Goal: Transaction & Acquisition: Book appointment/travel/reservation

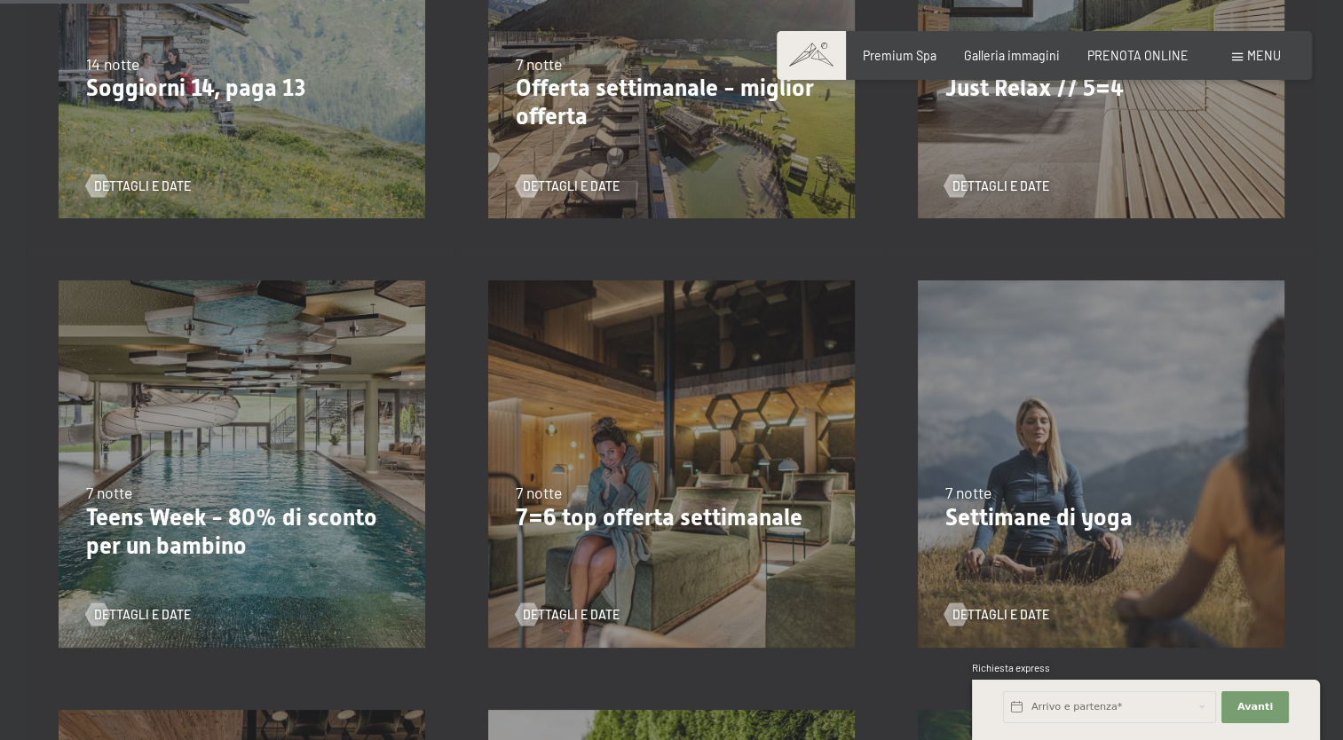
scroll to position [632, 0]
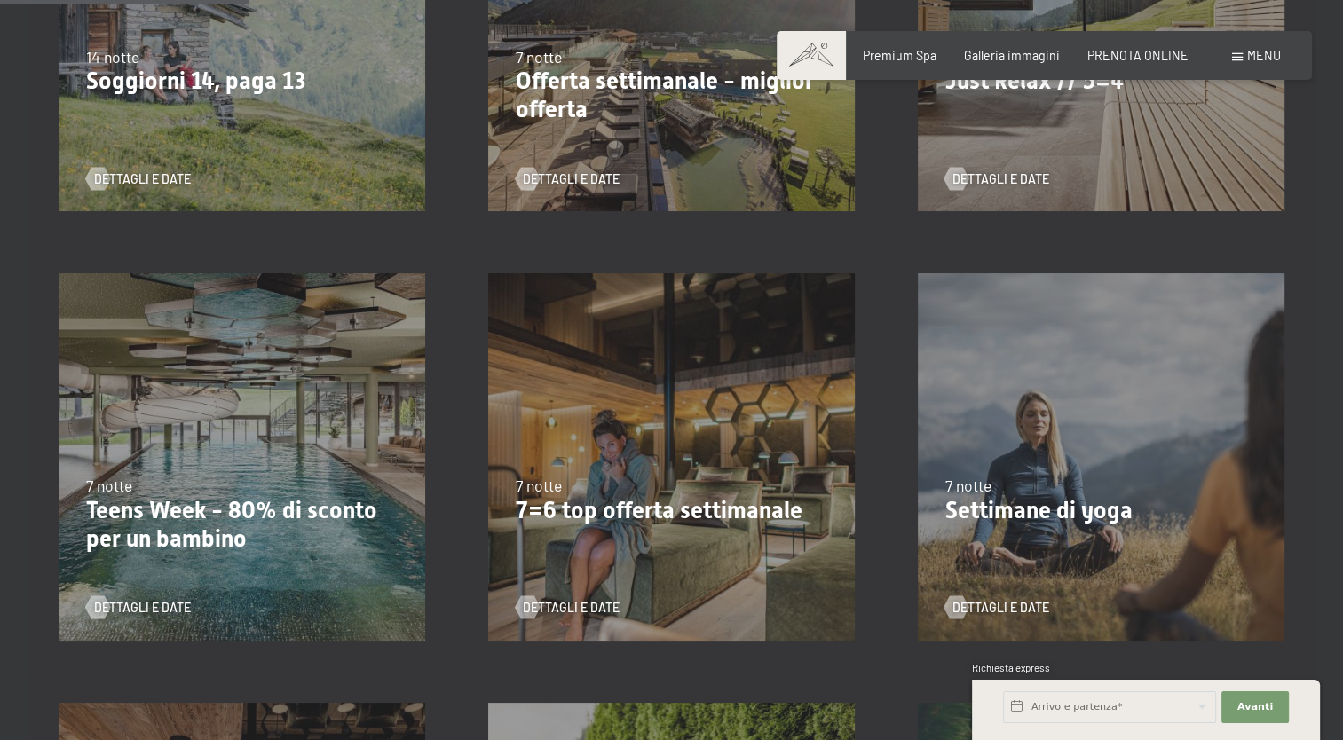
click at [1012, 492] on div "7 notte" at bounding box center [1101, 486] width 313 height 22
click at [1009, 588] on div "Dettagli e Date" at bounding box center [1095, 596] width 301 height 41
click at [1254, 718] on button "Avanti Nascondere i campi dell'indirizzo" at bounding box center [1255, 708] width 67 height 32
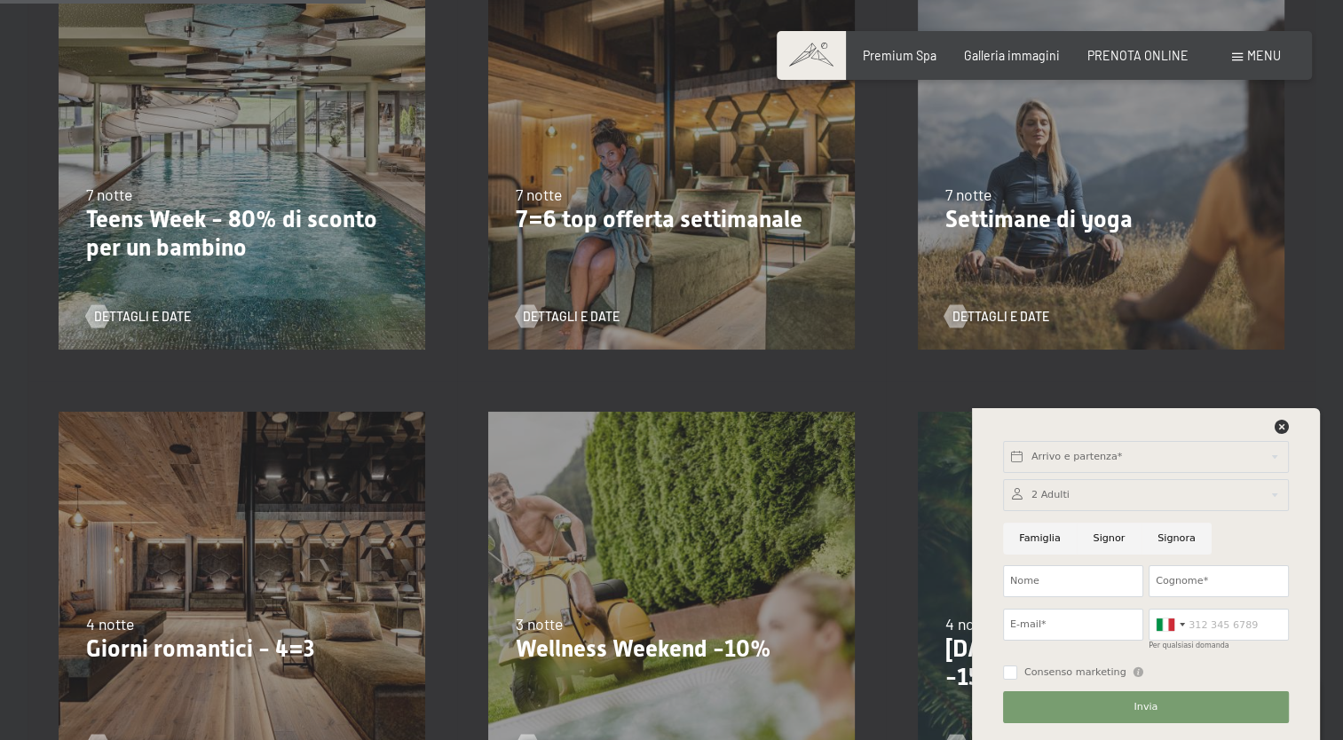
scroll to position [929, 0]
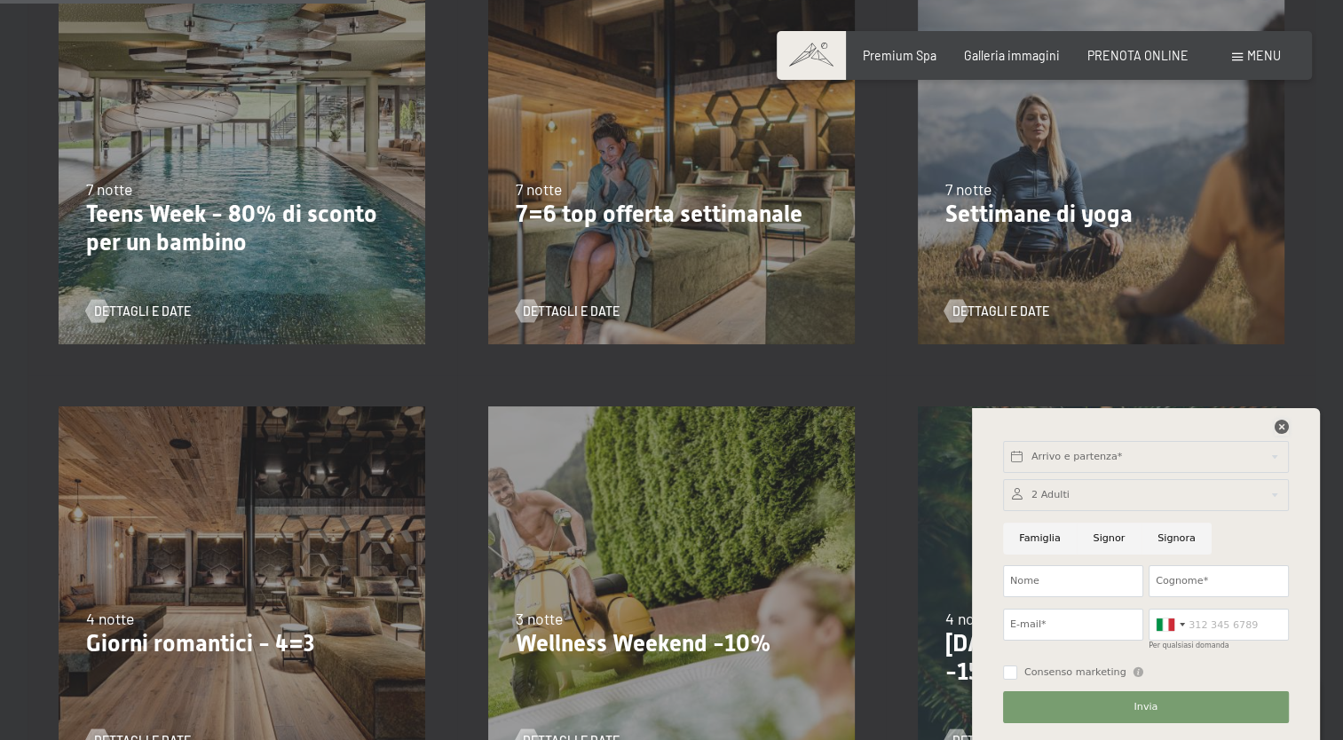
click at [1282, 420] on icon at bounding box center [1282, 427] width 14 height 14
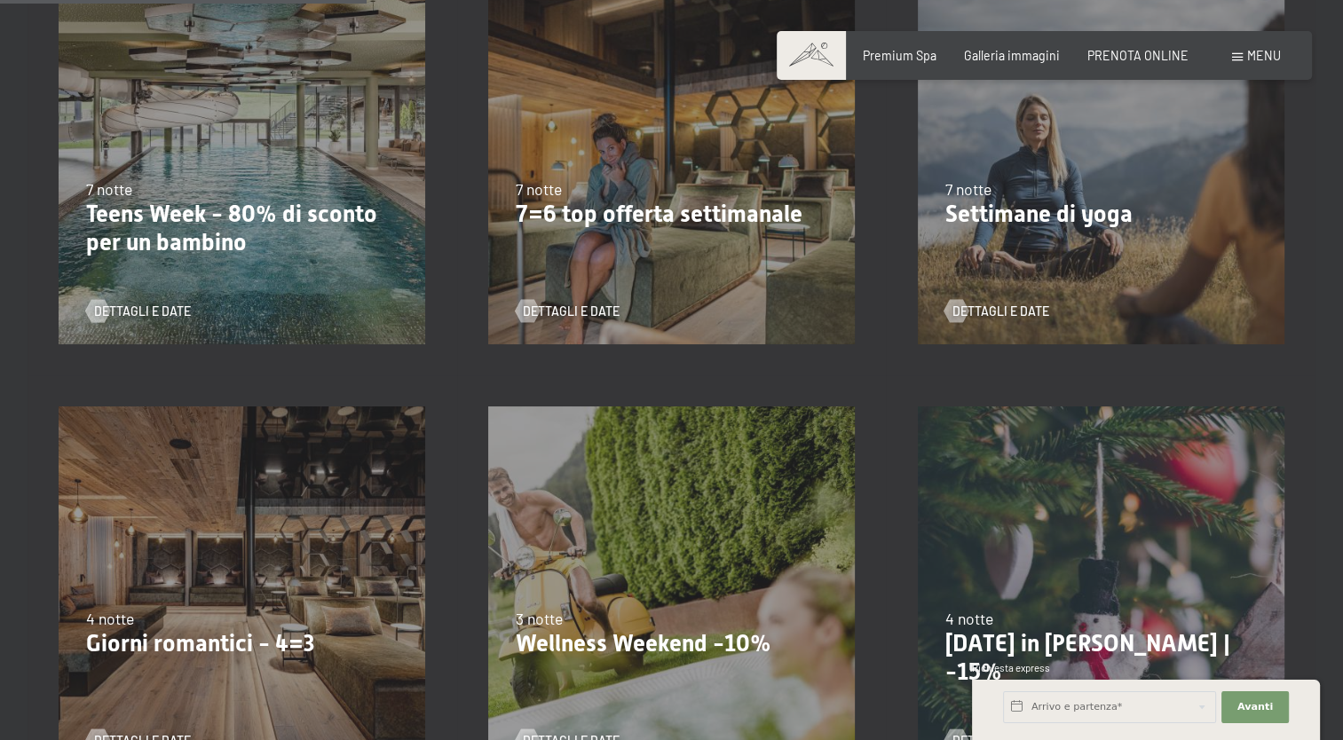
click at [1161, 144] on div "2/11/2025-21/12/2025 1/11/2026-20/12/2026 7 notte Settimane di yoga Dettagli e …" at bounding box center [1101, 161] width 430 height 430
click at [1231, 694] on button "Avanti Nascondere i campi dell'indirizzo" at bounding box center [1255, 708] width 67 height 32
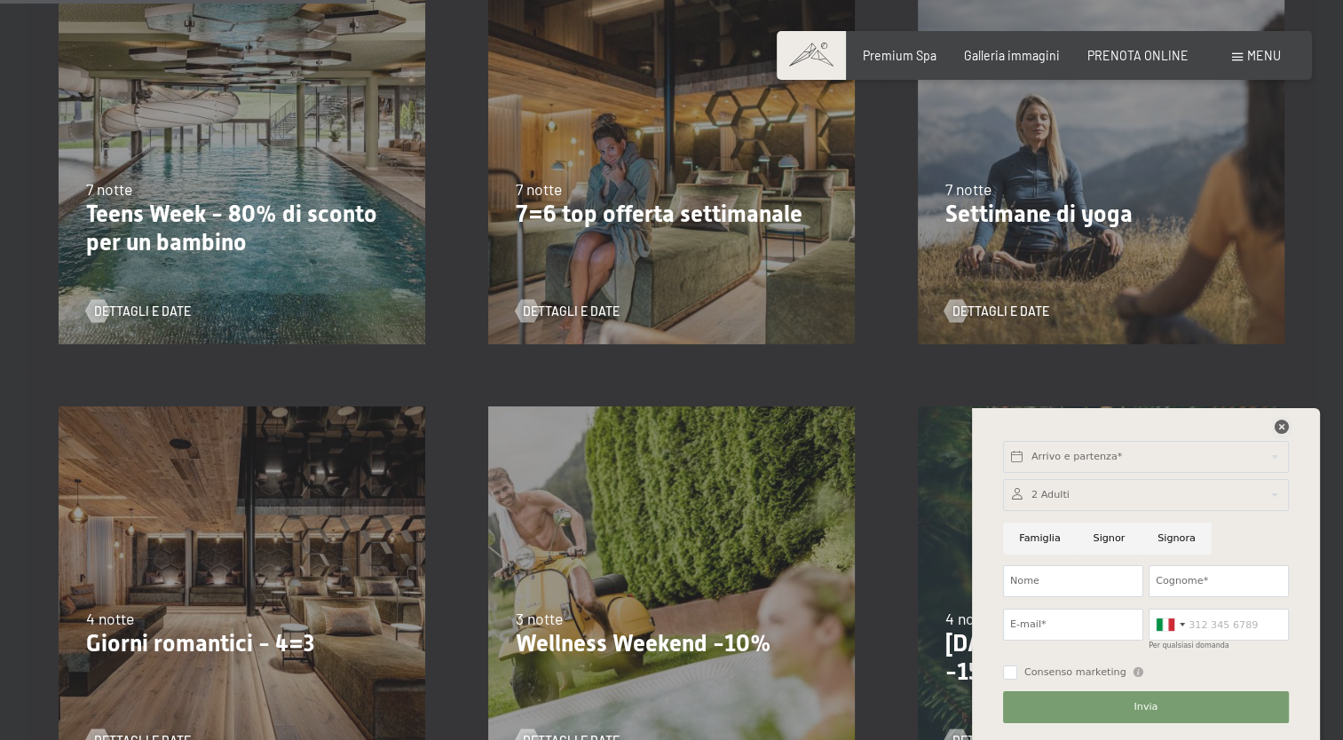
click at [1283, 427] on icon at bounding box center [1282, 427] width 14 height 14
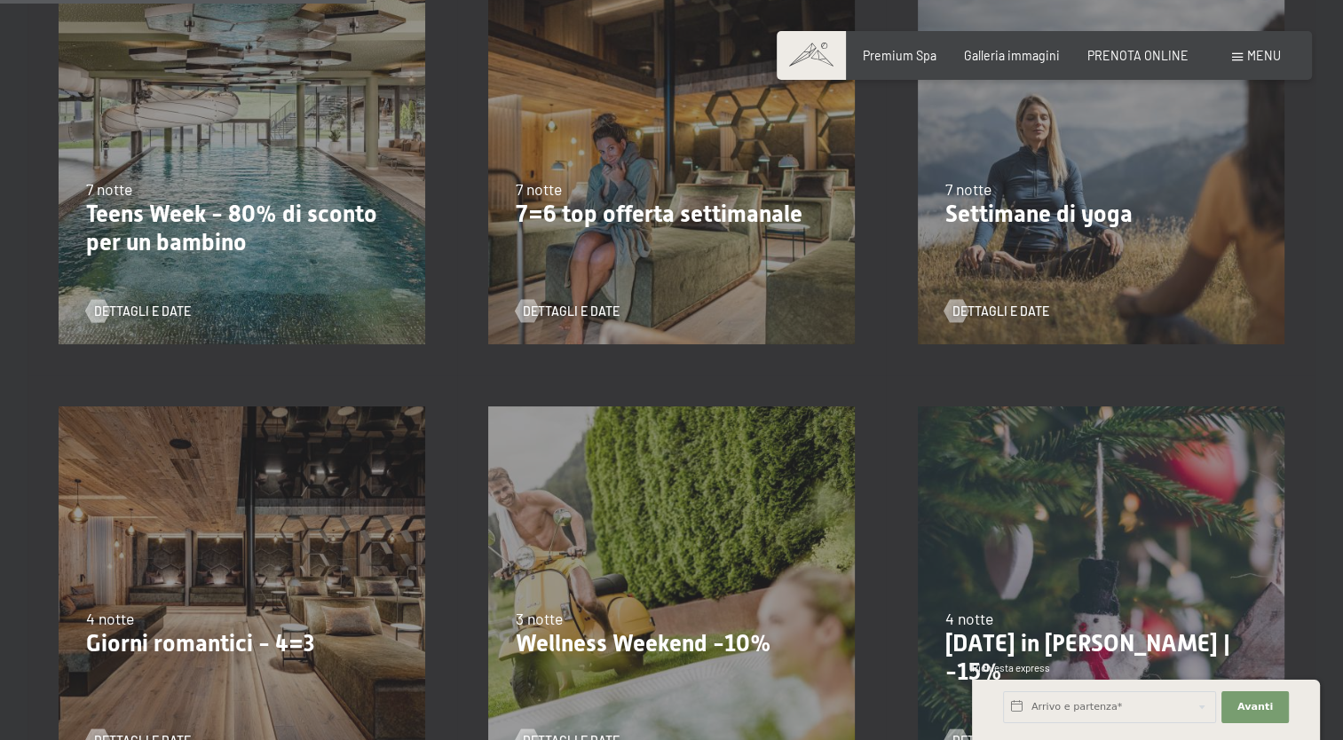
click at [1154, 271] on div "2/11/2025-21/12/2025 1/11/2026-20/12/2026 7 notte Settimane di yoga Dettagli e …" at bounding box center [1101, 161] width 430 height 430
click at [1022, 310] on span "Dettagli e Date" at bounding box center [1018, 312] width 97 height 18
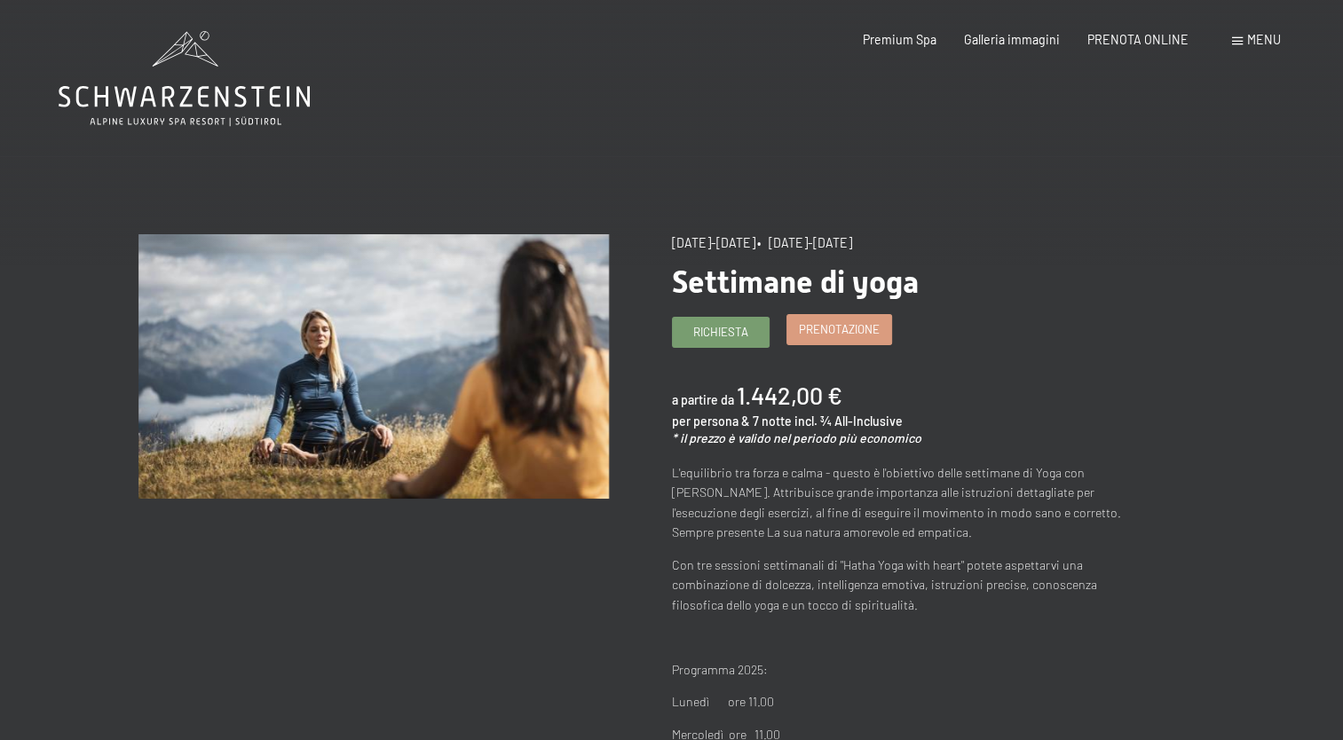
click at [846, 316] on link "Prenotazione" at bounding box center [839, 329] width 104 height 29
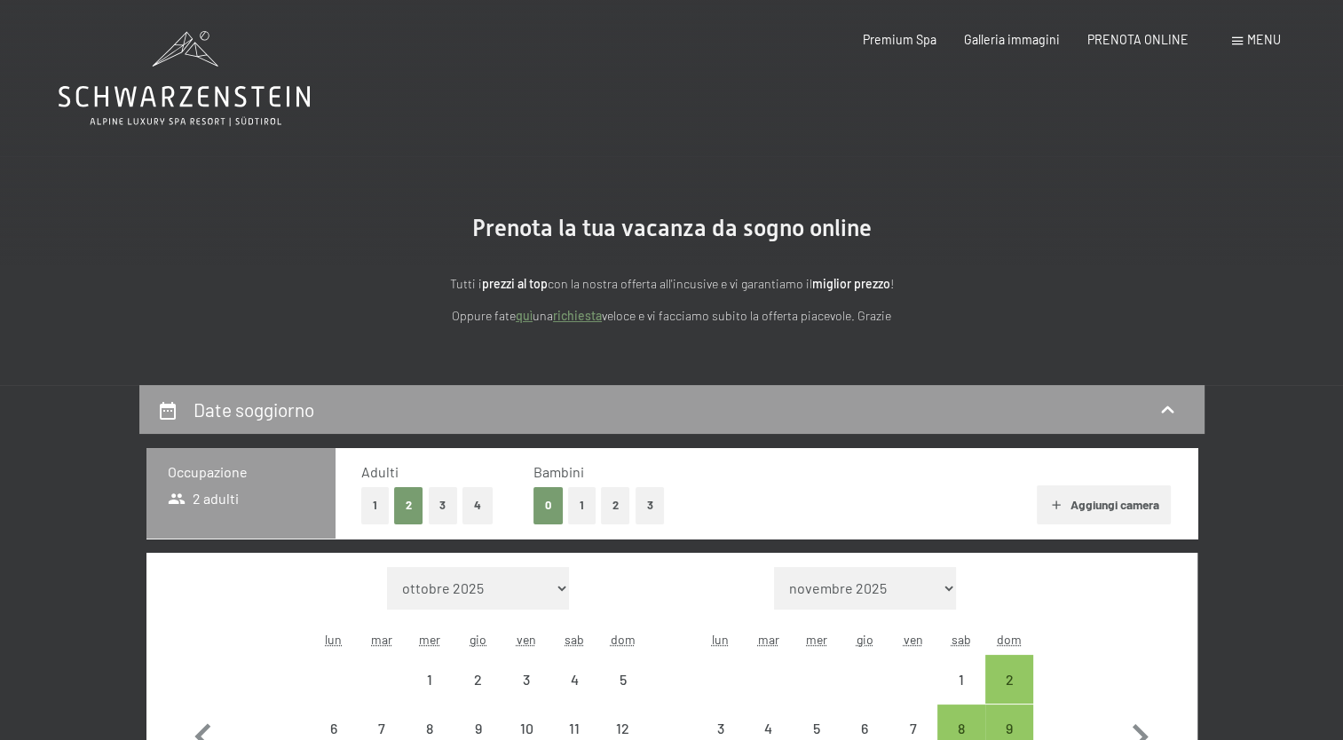
select select "2025-11-01"
select select "2025-12-01"
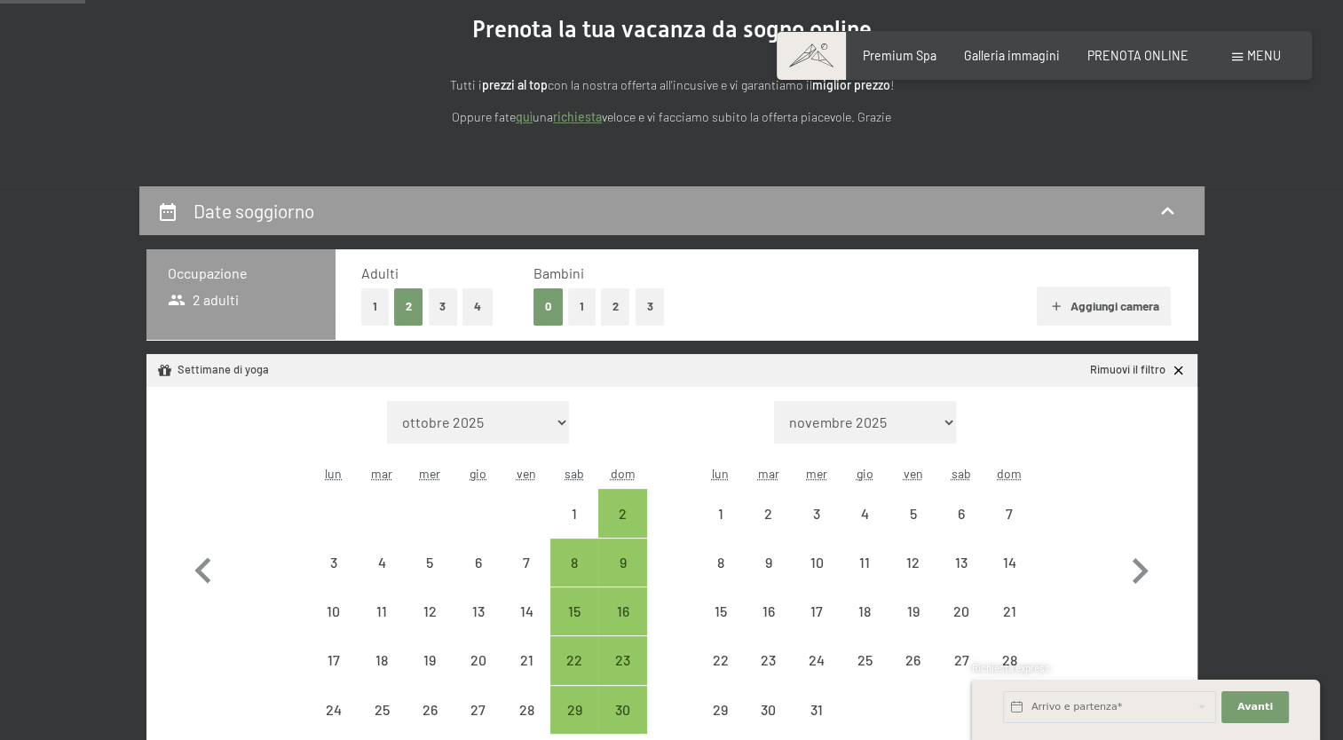
select select "2025-11-01"
select select "2025-12-01"
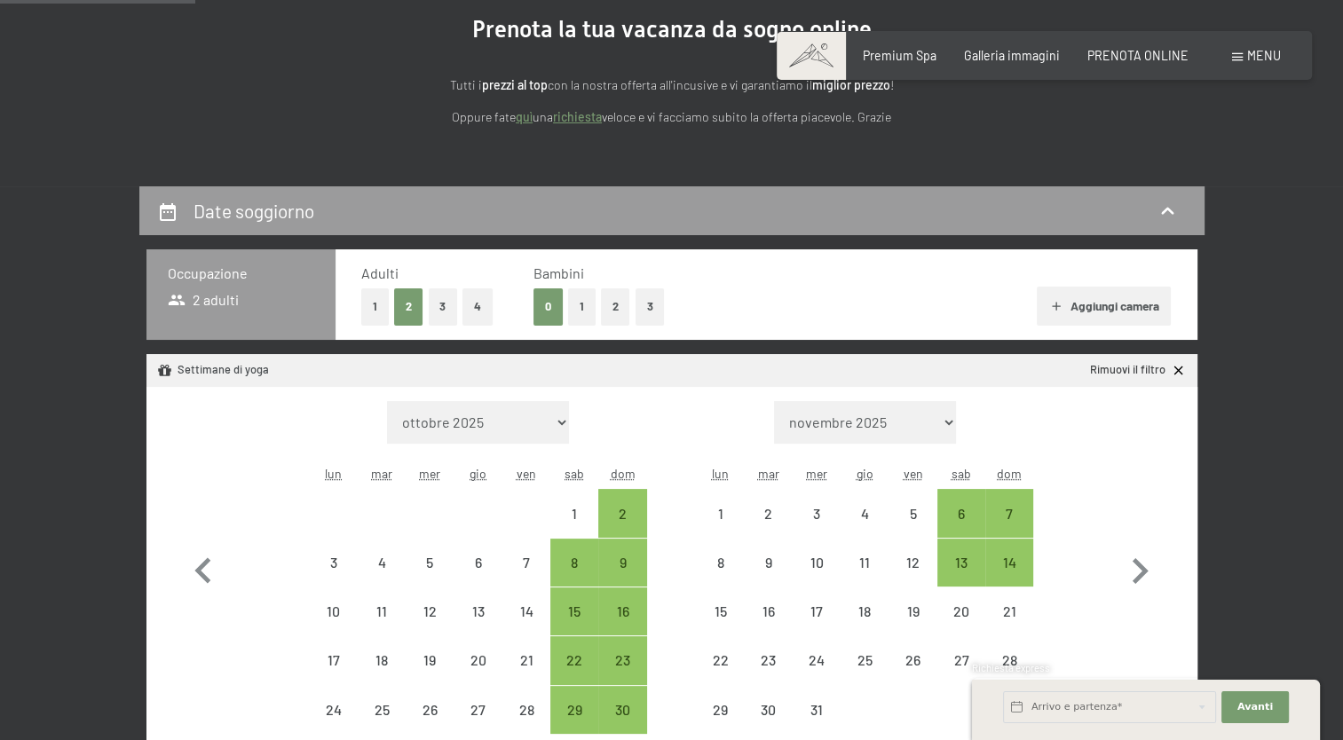
scroll to position [307, 0]
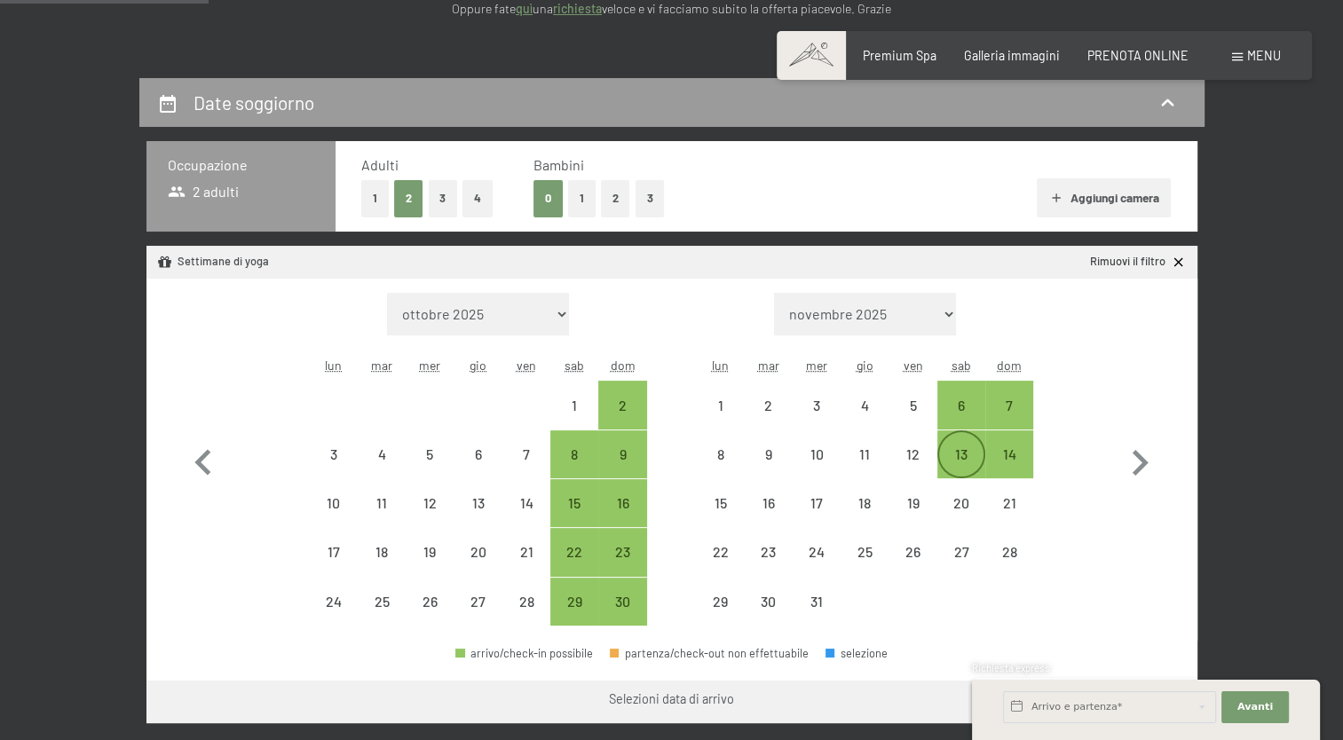
click at [945, 467] on div "13" at bounding box center [961, 469] width 44 height 44
select select "2025-11-01"
select select "2025-12-01"
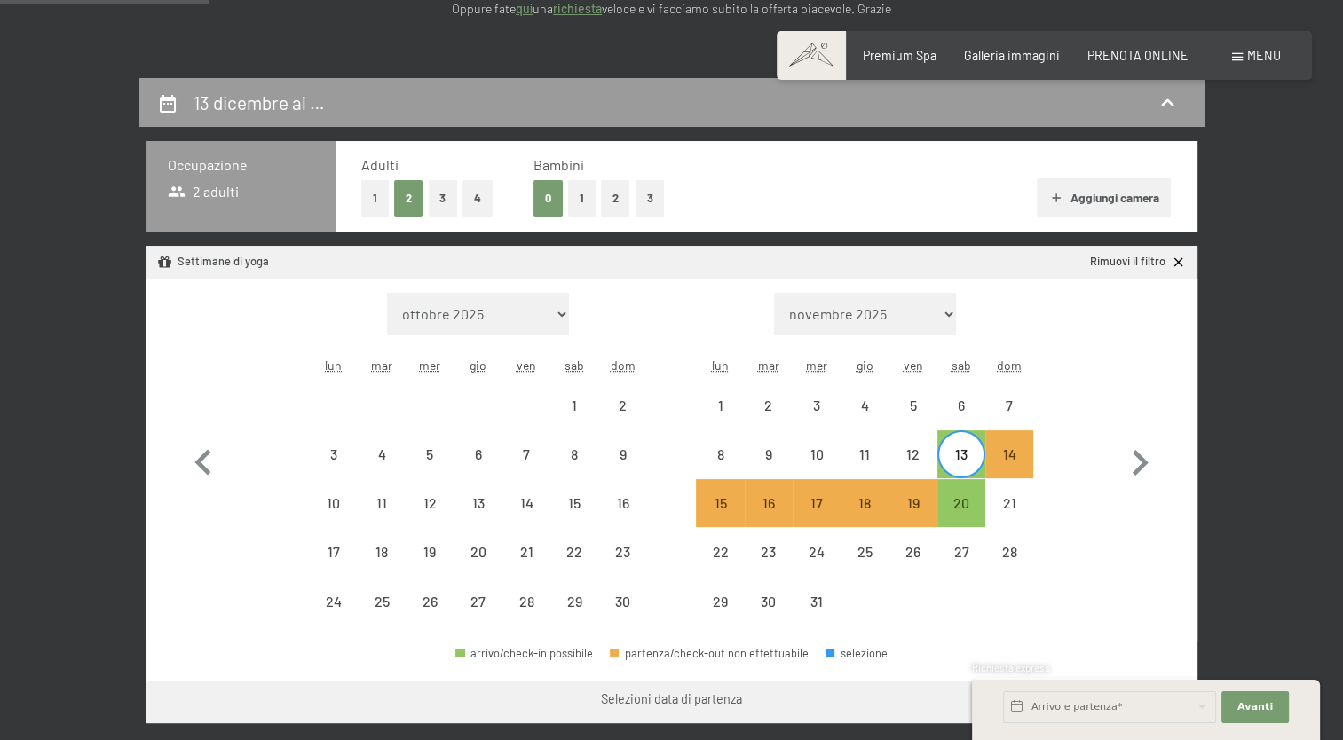
click at [371, 194] on button "1" at bounding box center [375, 198] width 28 height 36
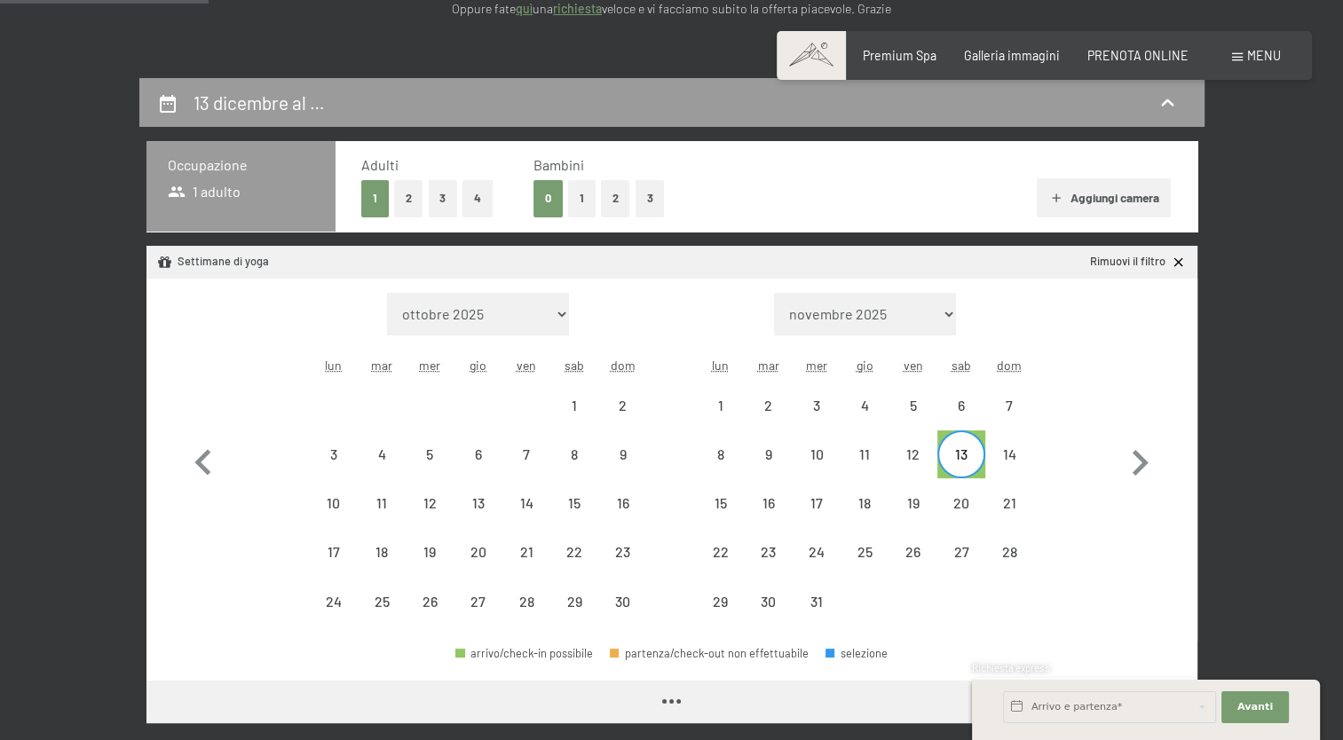
select select "2025-11-01"
select select "2025-12-01"
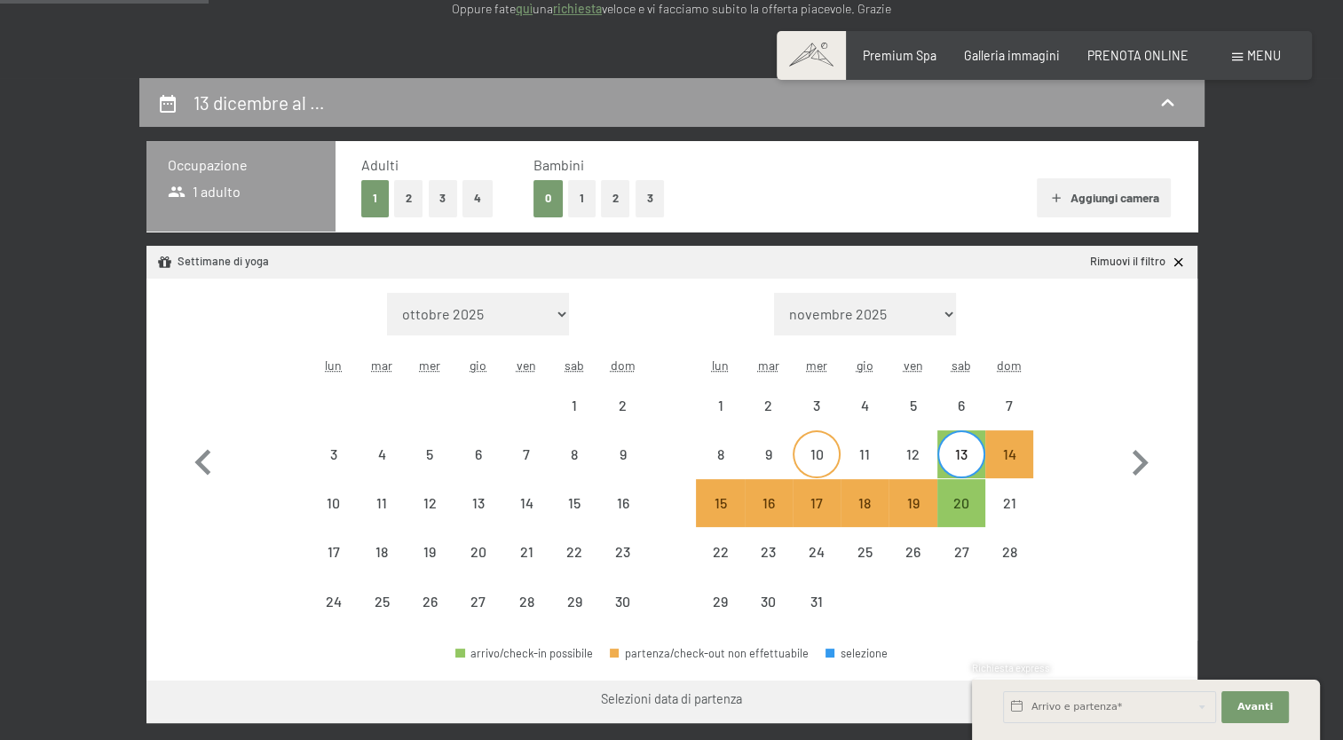
click at [817, 447] on div "10" at bounding box center [817, 469] width 44 height 44
select select "2025-11-01"
select select "2025-12-01"
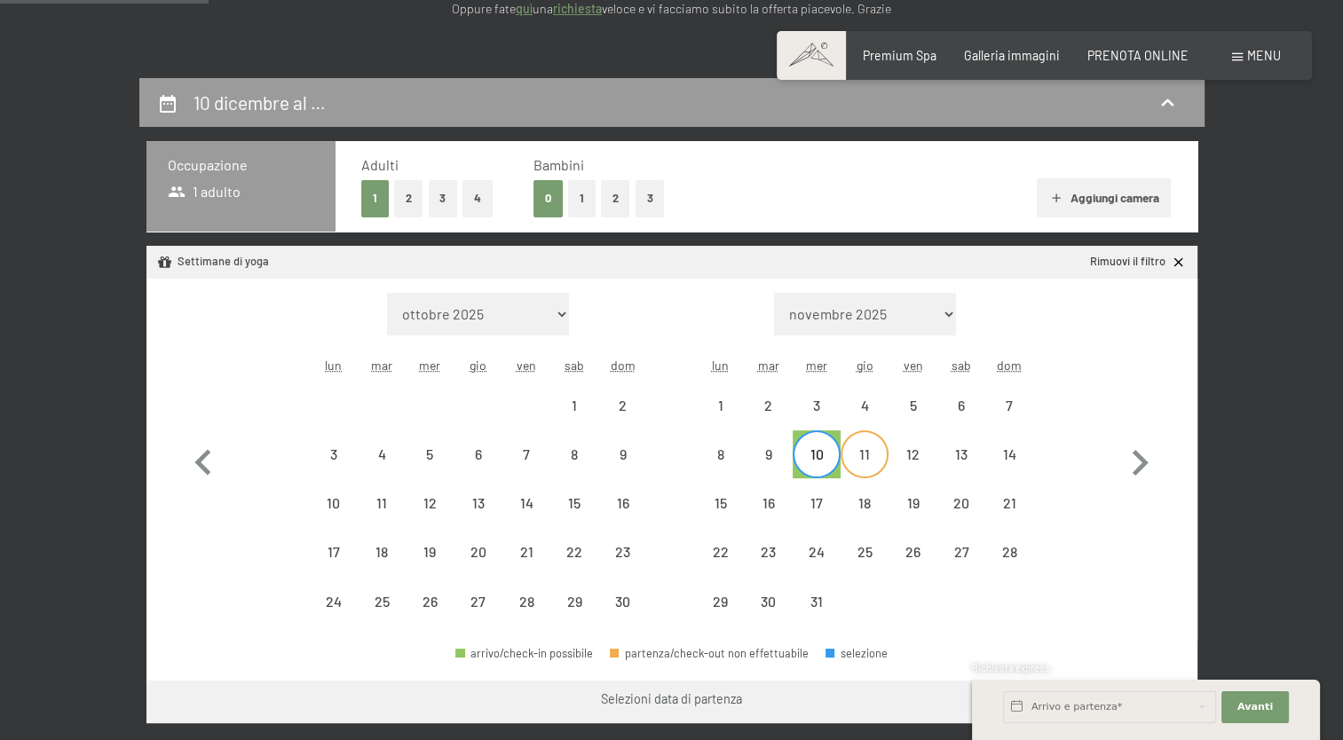
click at [870, 450] on div "11" at bounding box center [865, 469] width 44 height 44
select select "2025-11-01"
select select "2025-12-01"
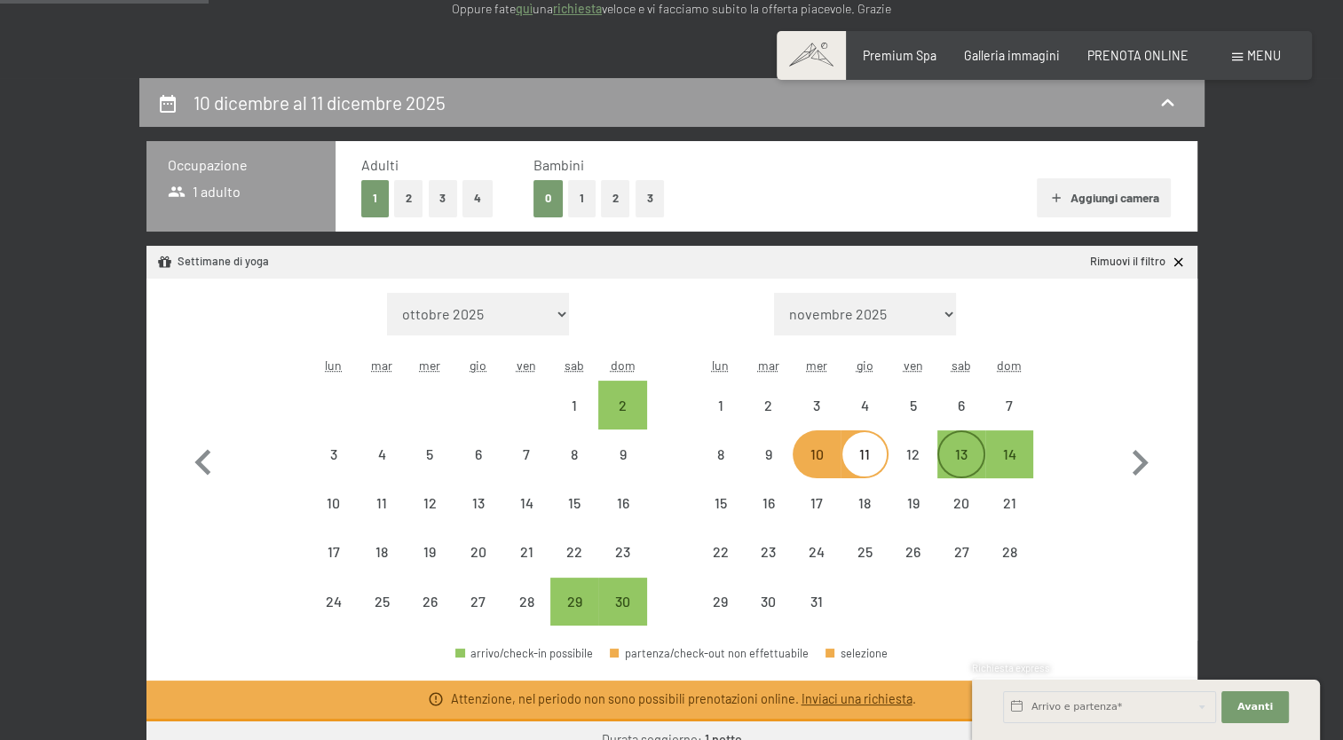
click at [966, 458] on div "13" at bounding box center [961, 469] width 44 height 44
select select "2025-11-01"
select select "2025-12-01"
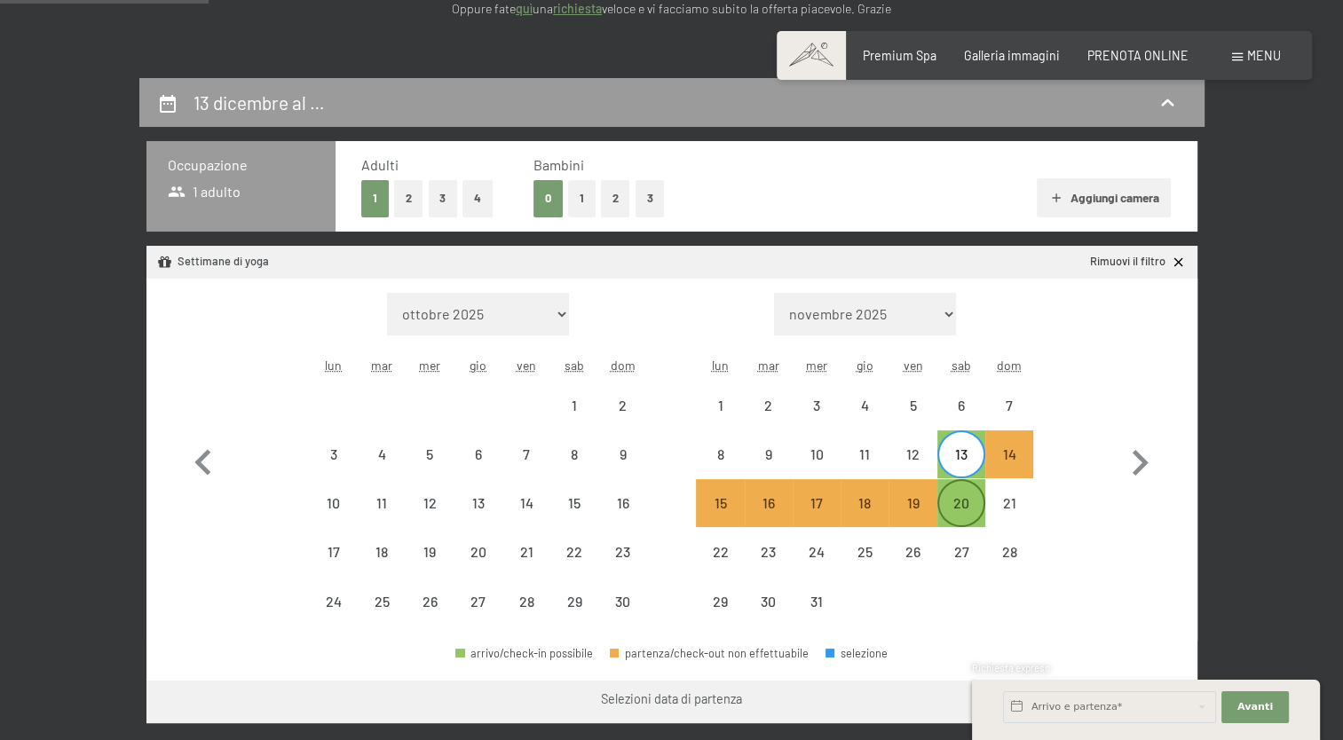
click at [968, 492] on div "20" at bounding box center [961, 503] width 44 height 44
select select "2025-11-01"
select select "2025-12-01"
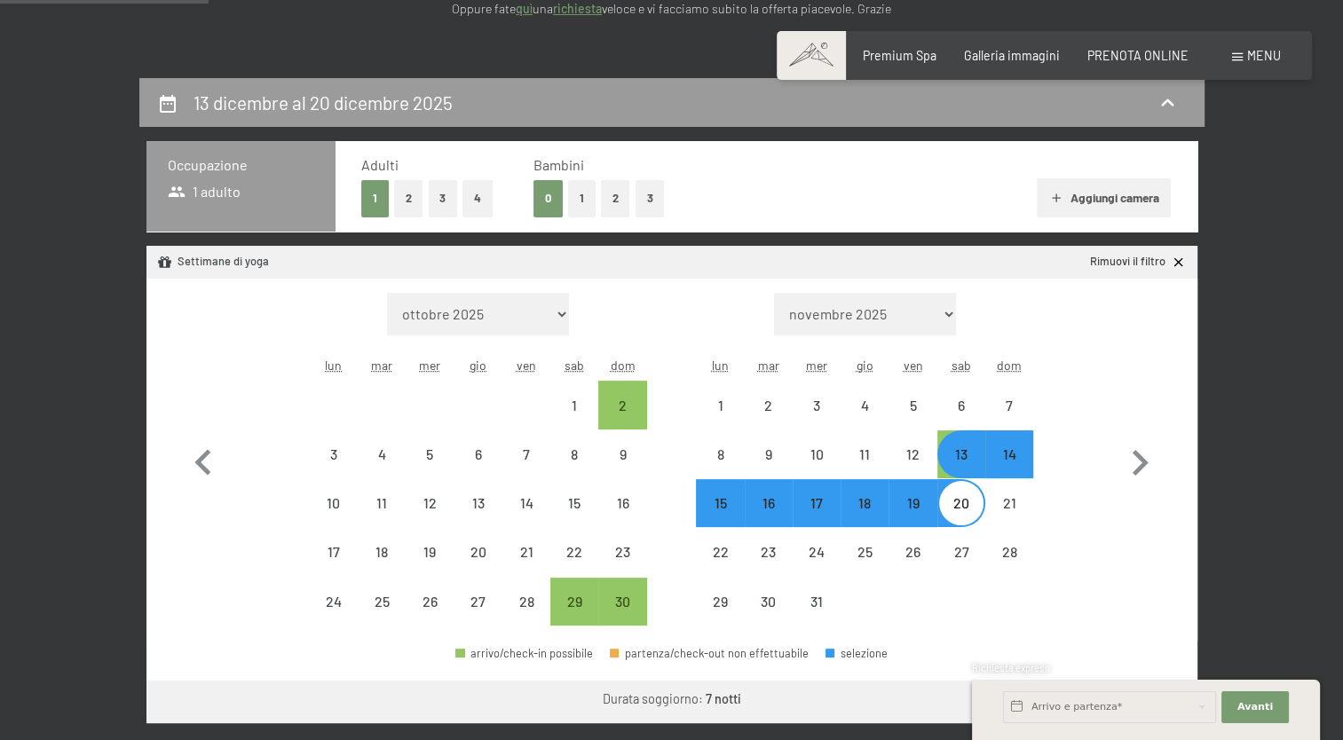
select select "2025-11-01"
select select "2025-12-01"
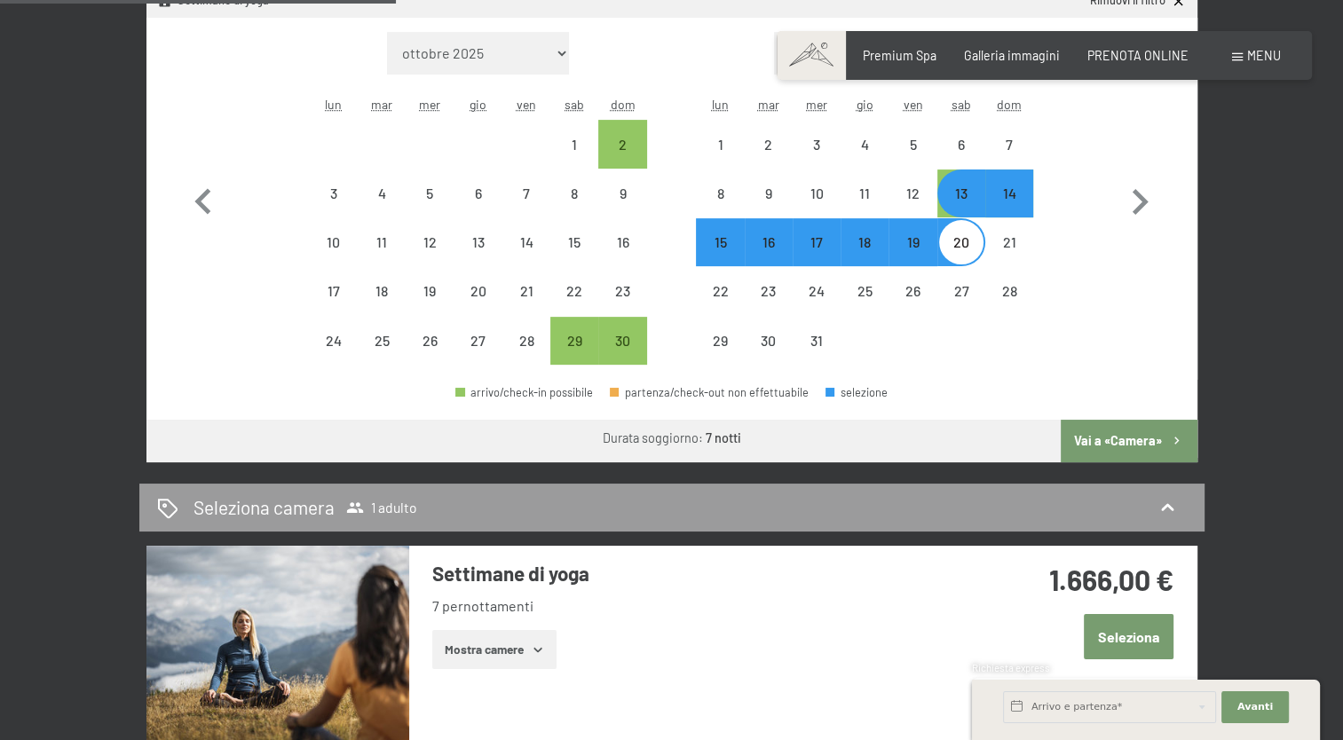
scroll to position [585, 0]
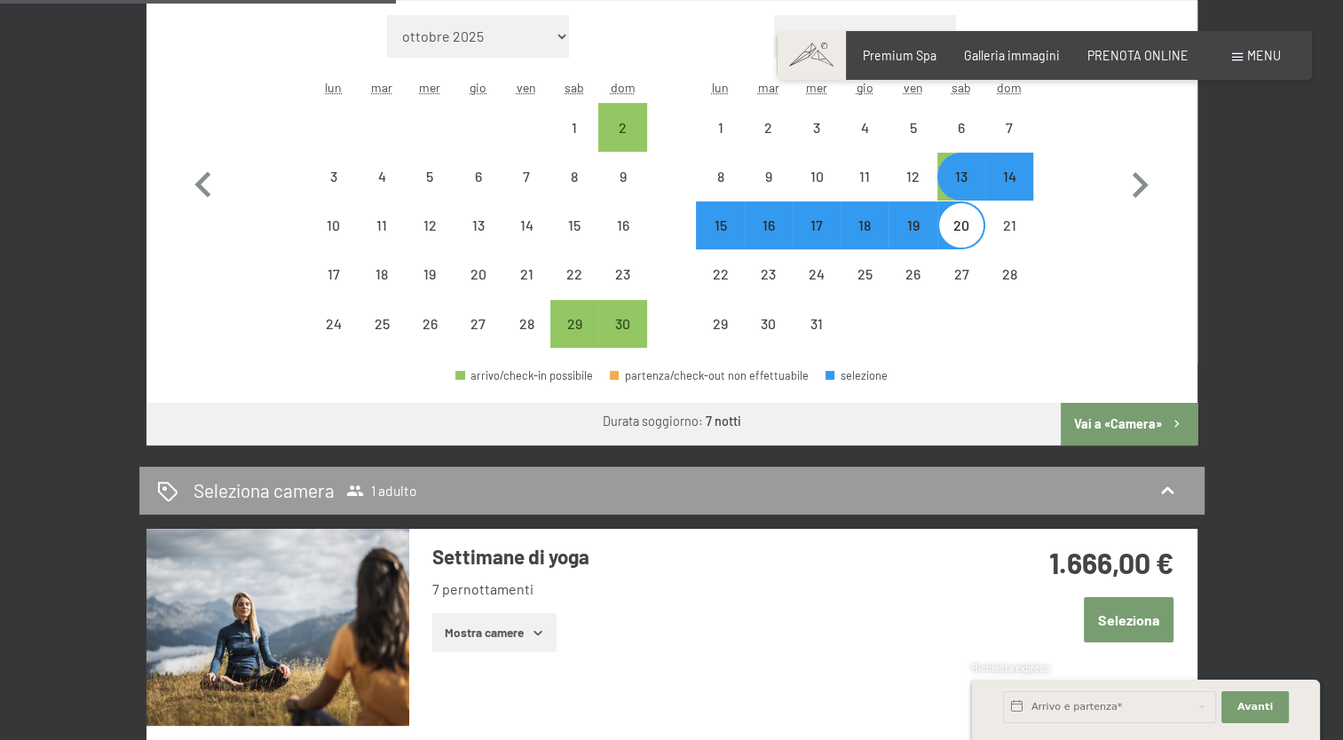
click at [1099, 427] on button "Vai a «Camera»" at bounding box center [1129, 424] width 136 height 43
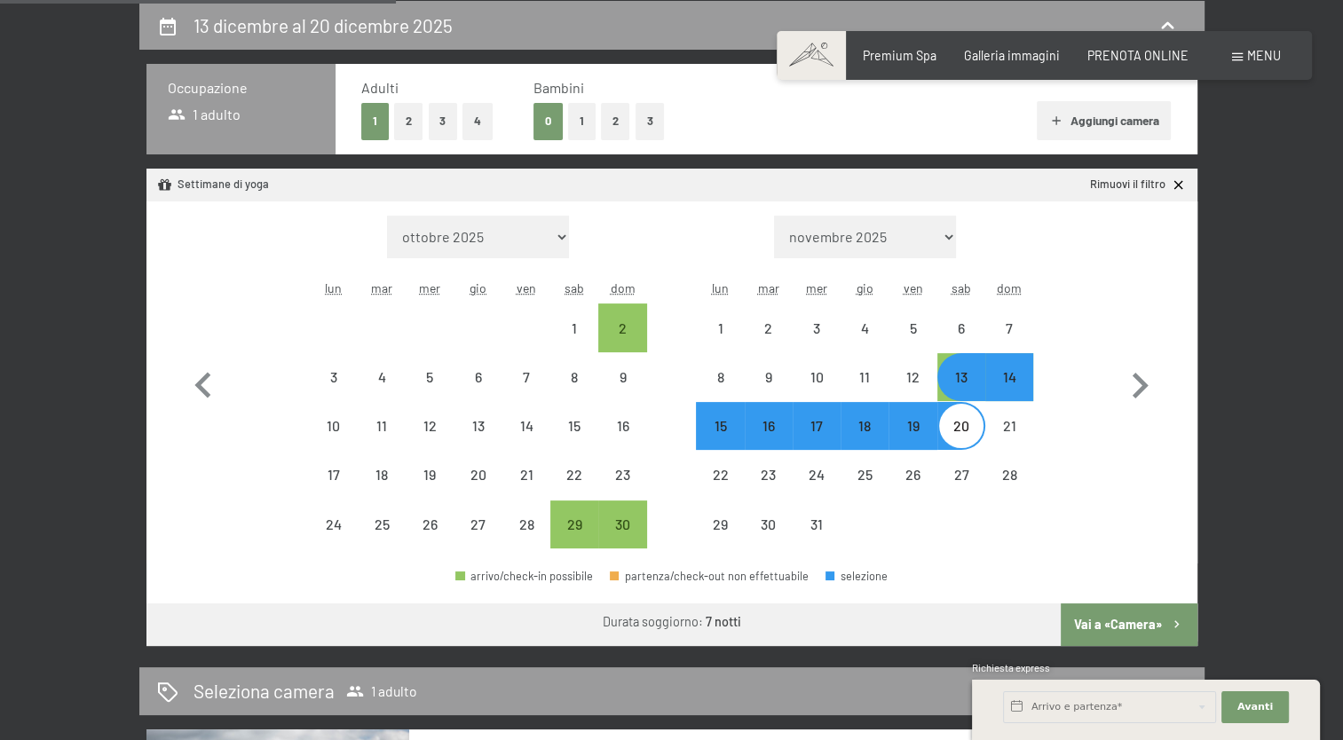
select select "2025-11-01"
select select "2025-12-01"
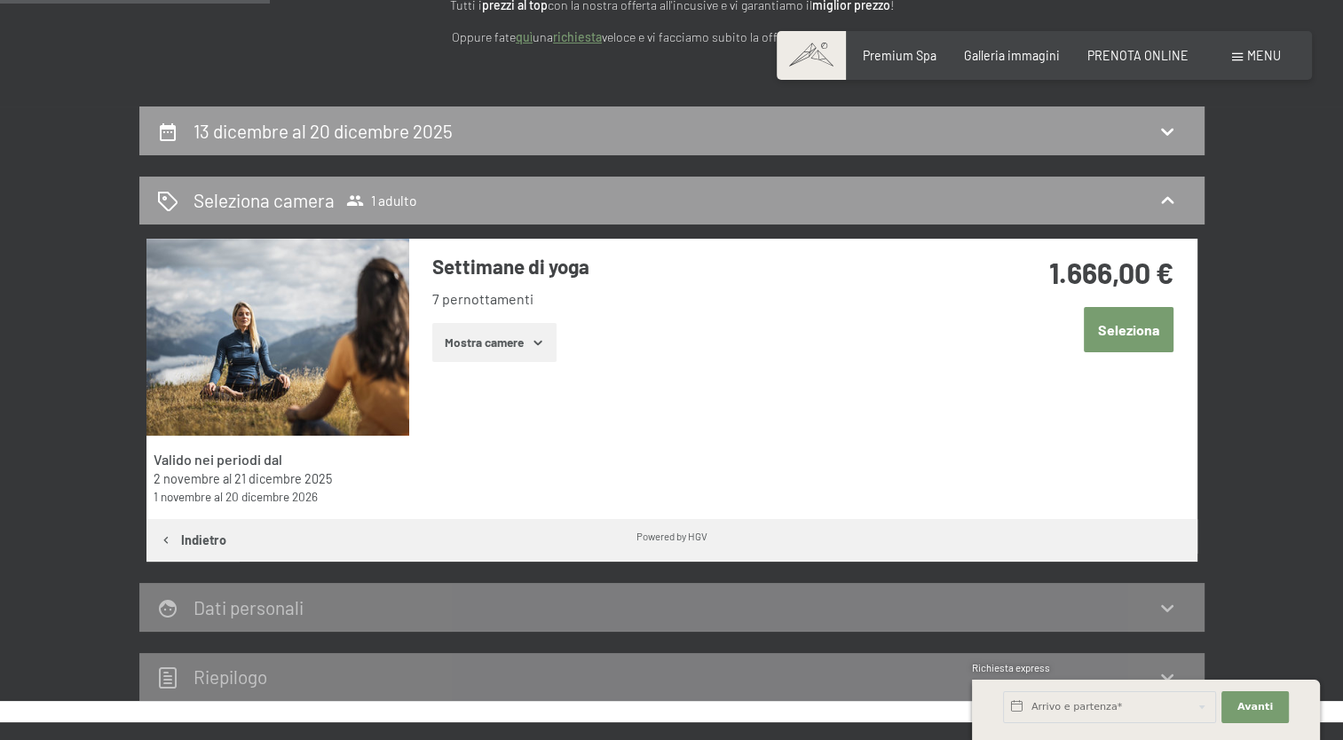
scroll to position [278, 0]
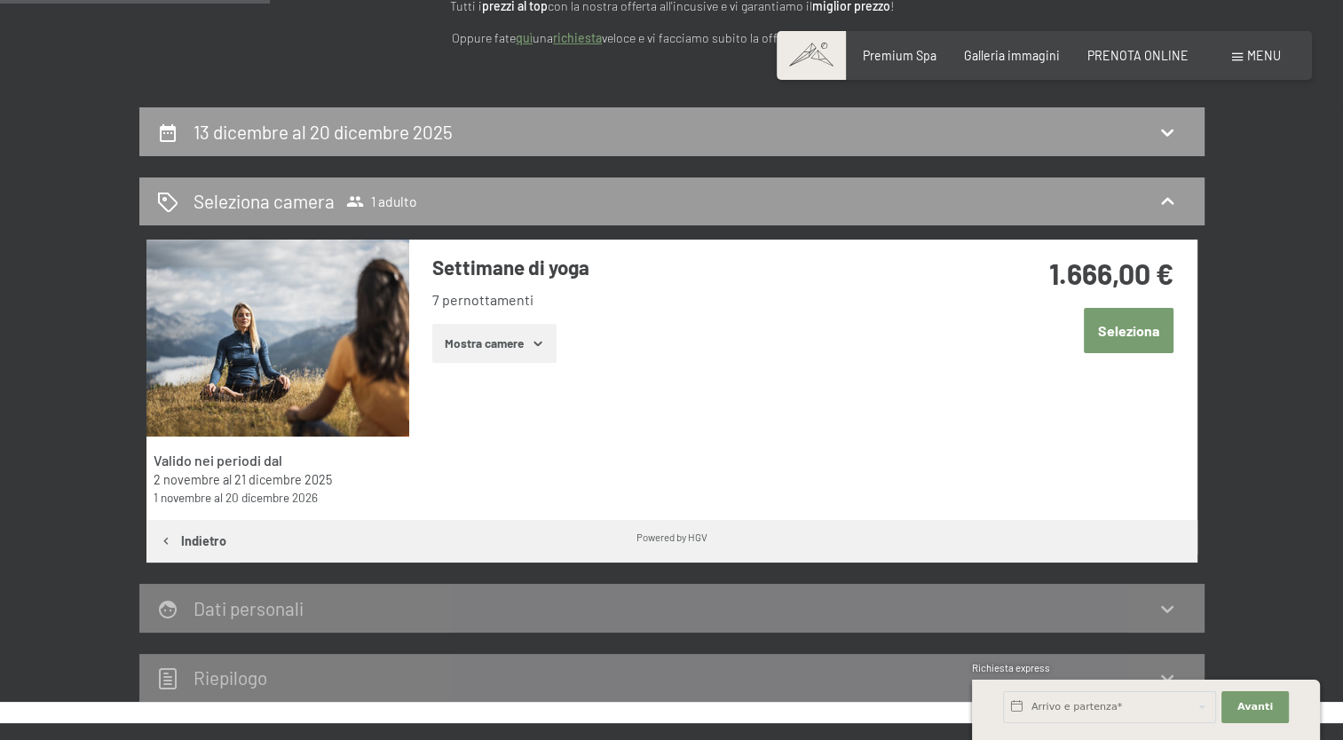
click at [544, 354] on button "Mostra camere" at bounding box center [494, 343] width 124 height 39
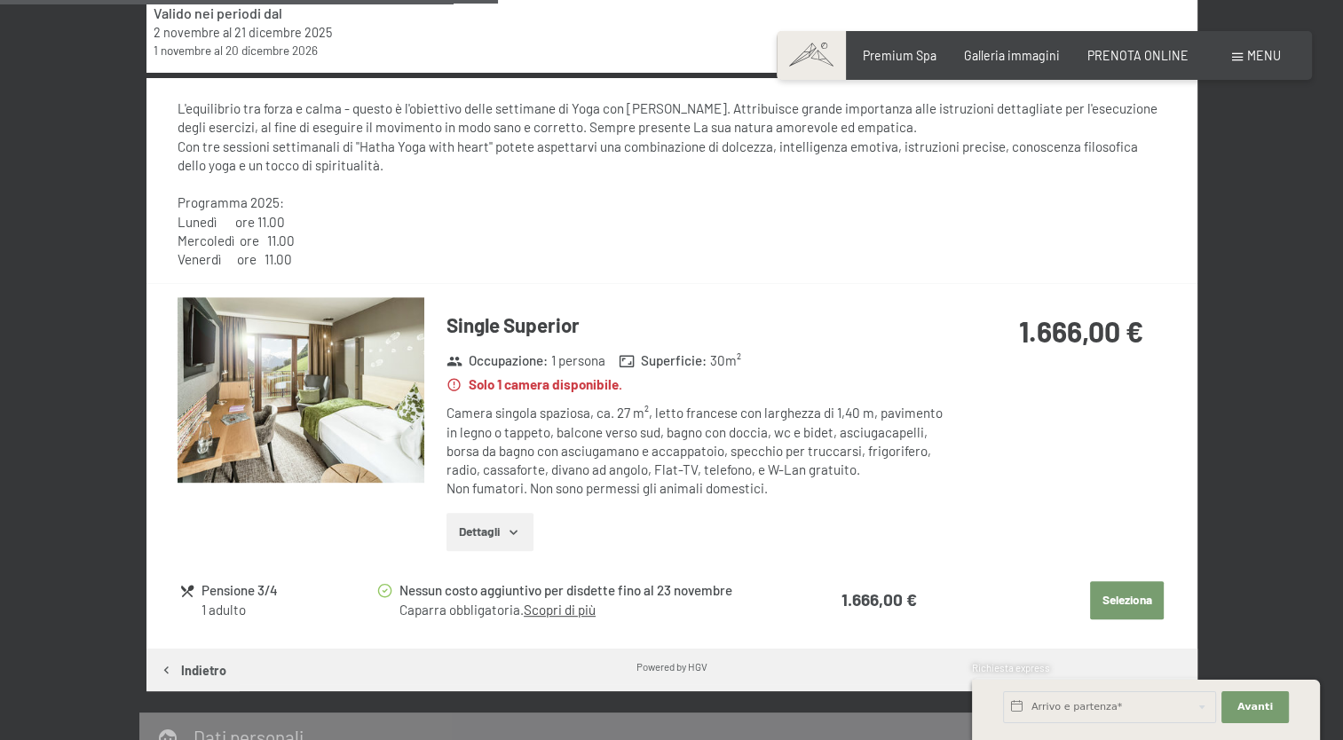
scroll to position [727, 0]
